Goal: Information Seeking & Learning: Learn about a topic

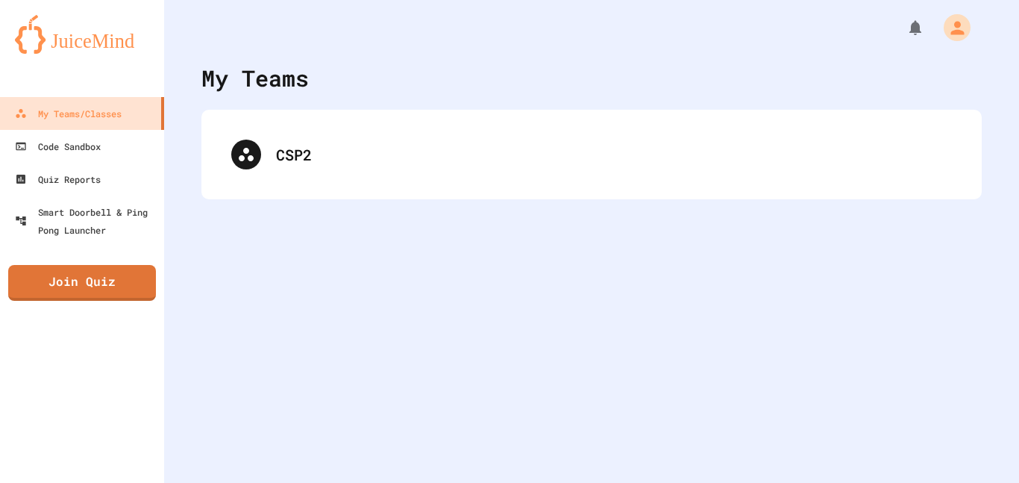
click at [495, 187] on div "CSP2" at bounding box center [591, 155] width 781 height 90
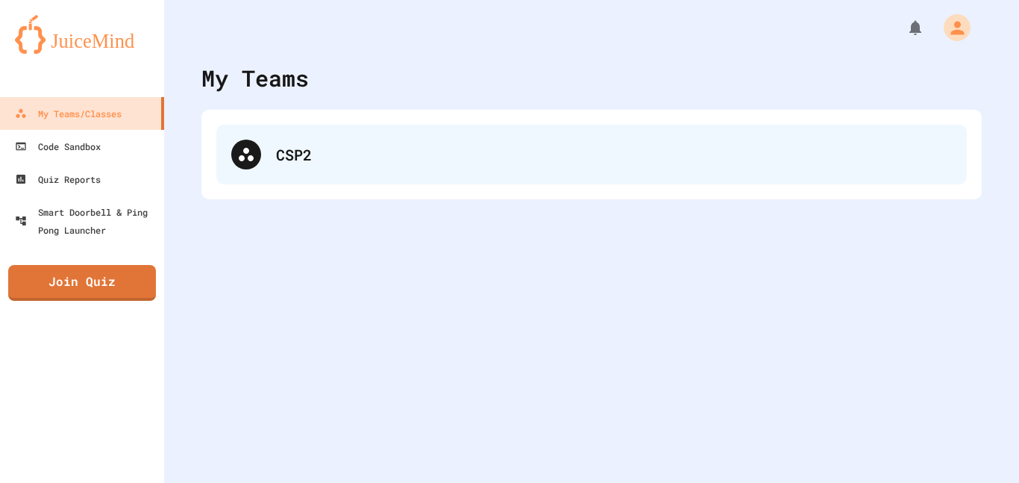
click at [499, 163] on div "CSP2" at bounding box center [614, 154] width 676 height 22
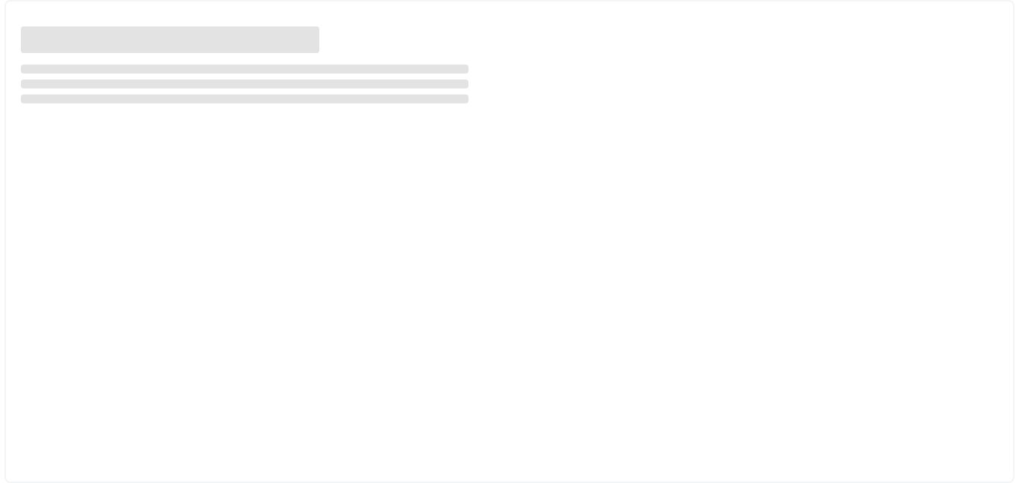
click at [499, 163] on div at bounding box center [509, 241] width 1010 height 483
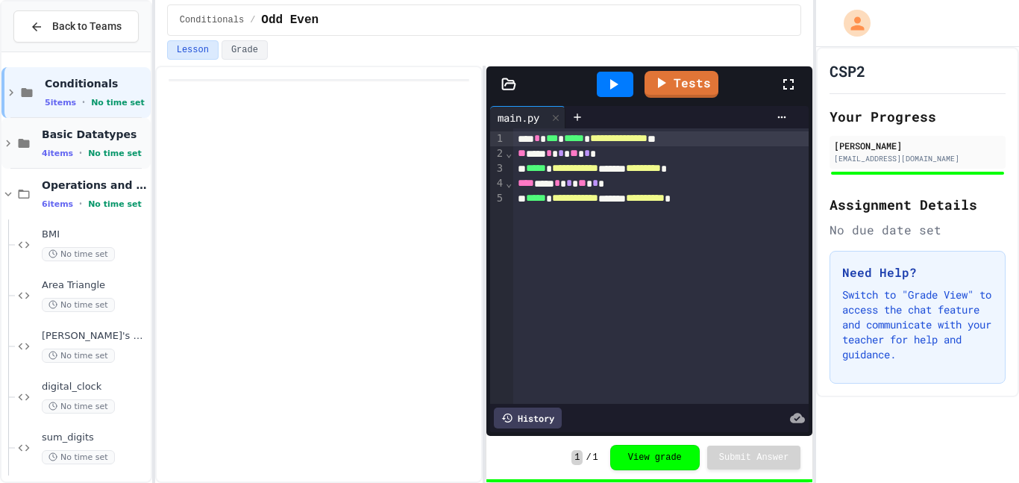
click at [90, 149] on span "No time set" at bounding box center [115, 154] width 54 height 10
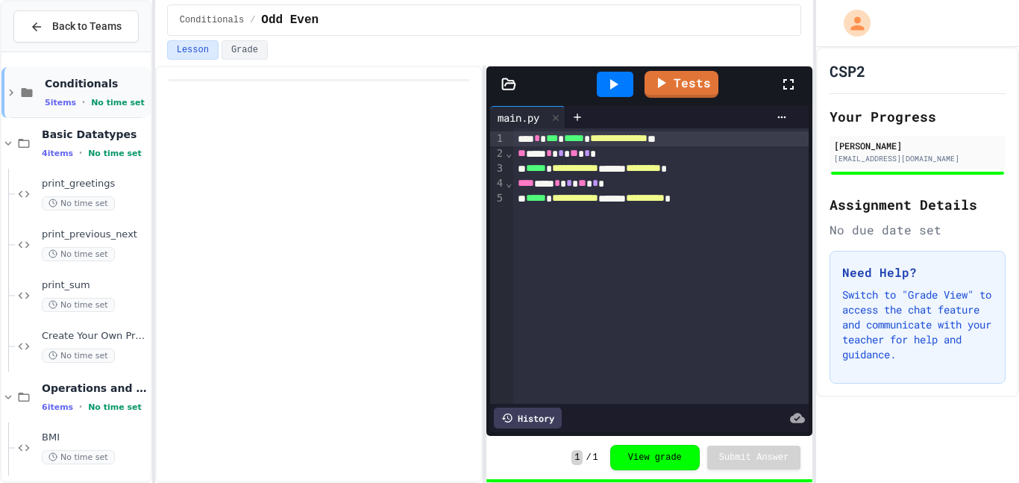
click at [45, 90] on span "Conditionals" at bounding box center [96, 83] width 103 height 13
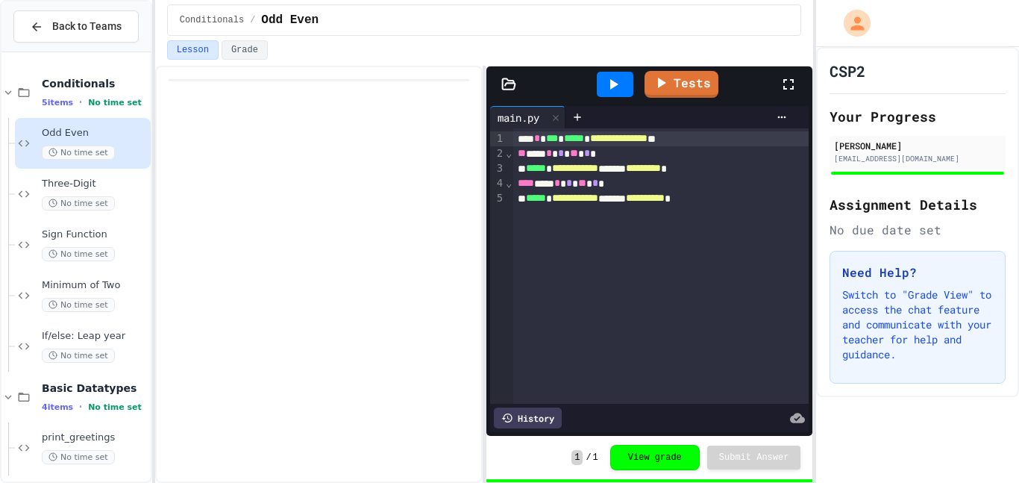
click at [75, 137] on span "Odd Even" at bounding box center [95, 133] width 106 height 13
click at [96, 199] on span "No time set" at bounding box center [78, 203] width 73 height 14
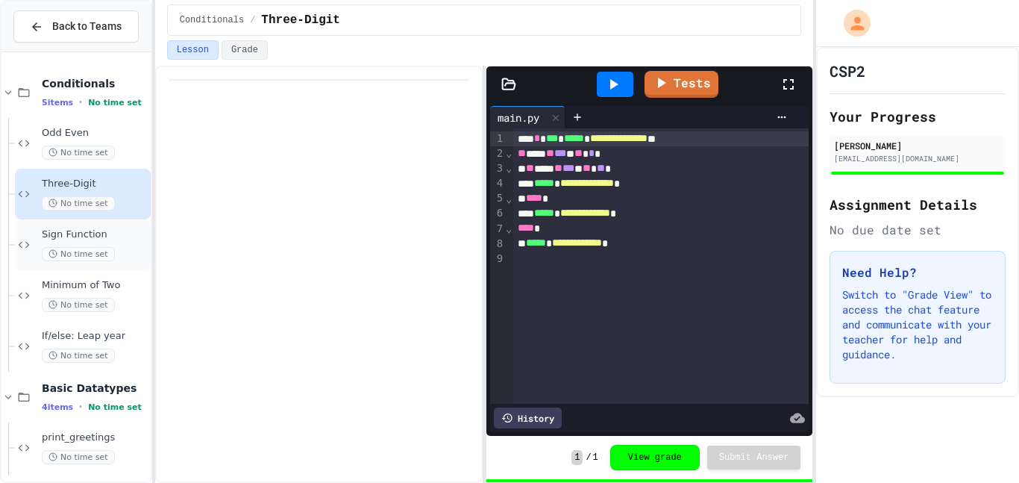
click at [75, 247] on span "No time set" at bounding box center [78, 254] width 73 height 14
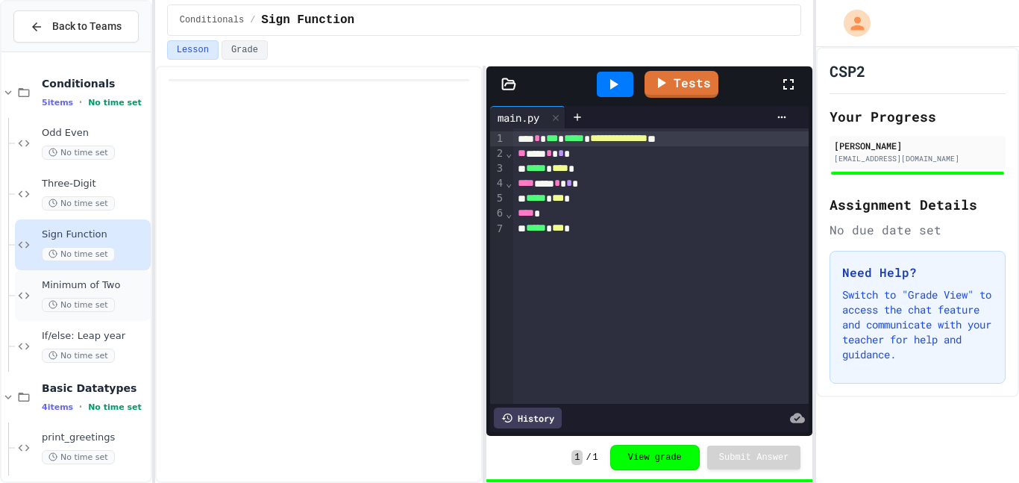
click at [79, 282] on span "Minimum of Two" at bounding box center [95, 285] width 106 height 13
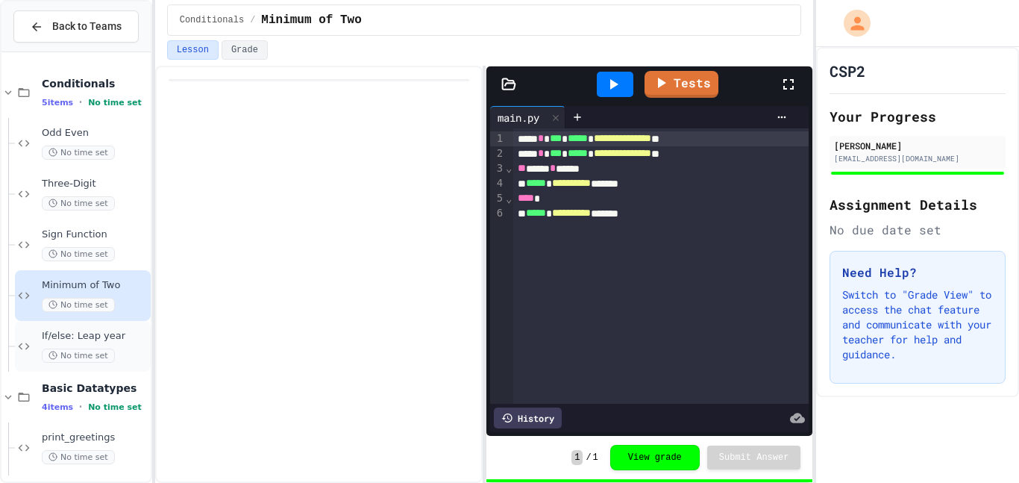
click at [69, 357] on span "No time set" at bounding box center [78, 356] width 73 height 14
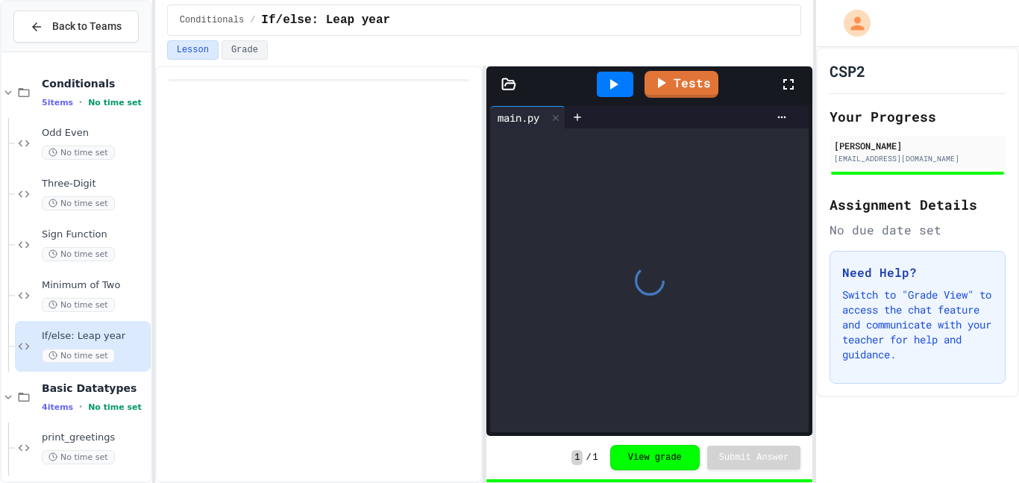
click at [69, 331] on span "If/else: Leap year" at bounding box center [95, 336] width 106 height 13
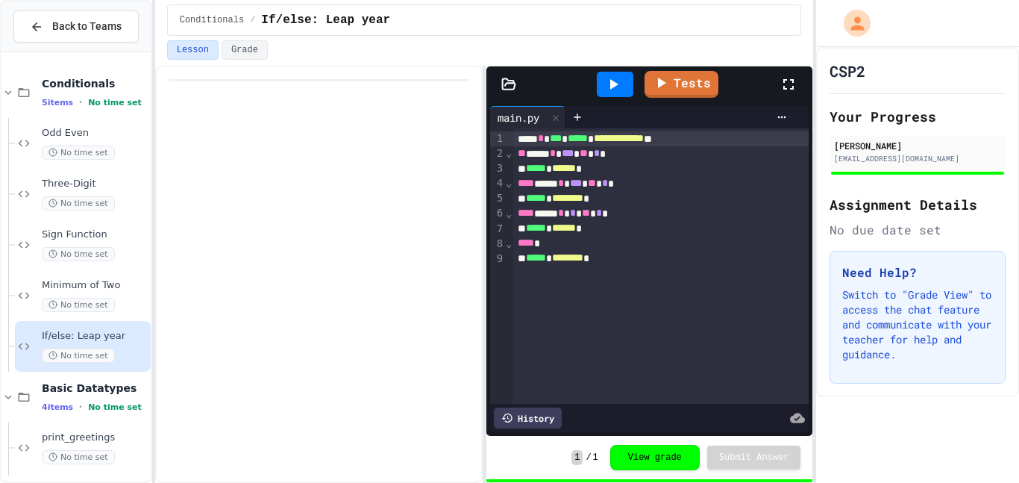
click at [98, 43] on div "Back to Teams" at bounding box center [75, 26] width 149 height 51
